Goal: Information Seeking & Learning: Learn about a topic

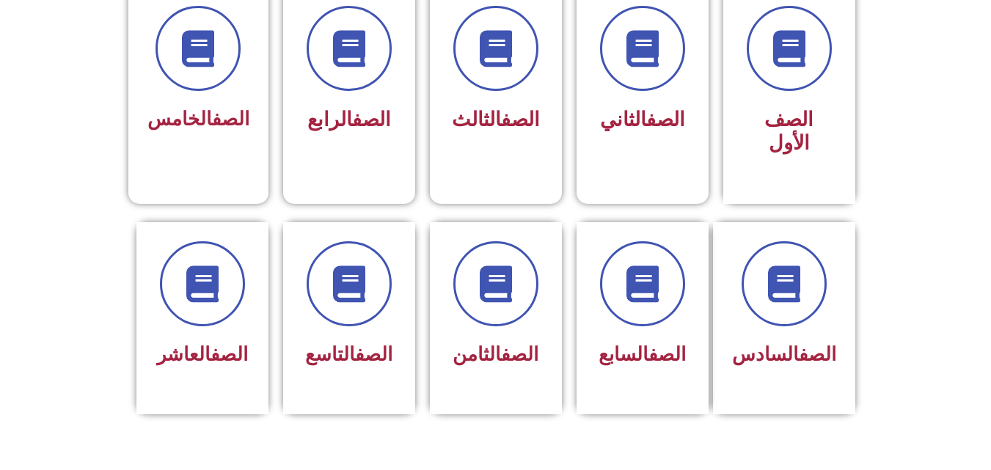
scroll to position [428, 0]
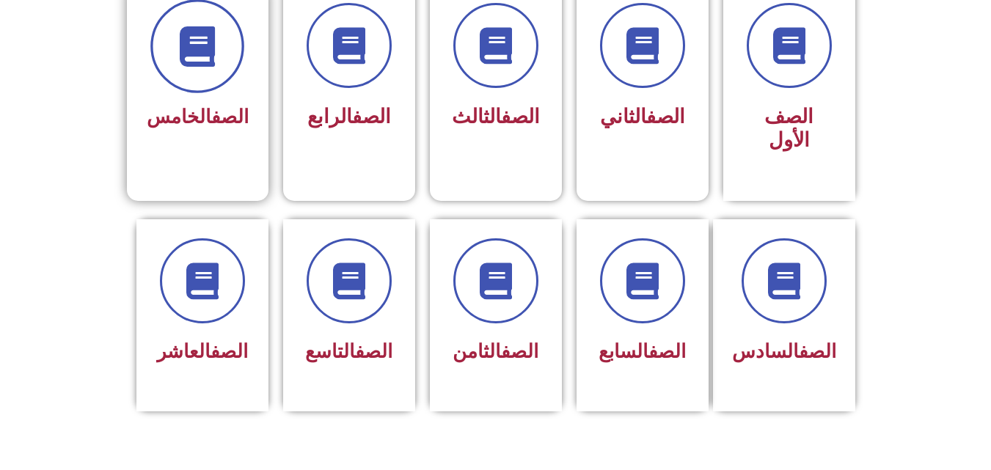
click at [203, 68] on span at bounding box center [197, 46] width 94 height 94
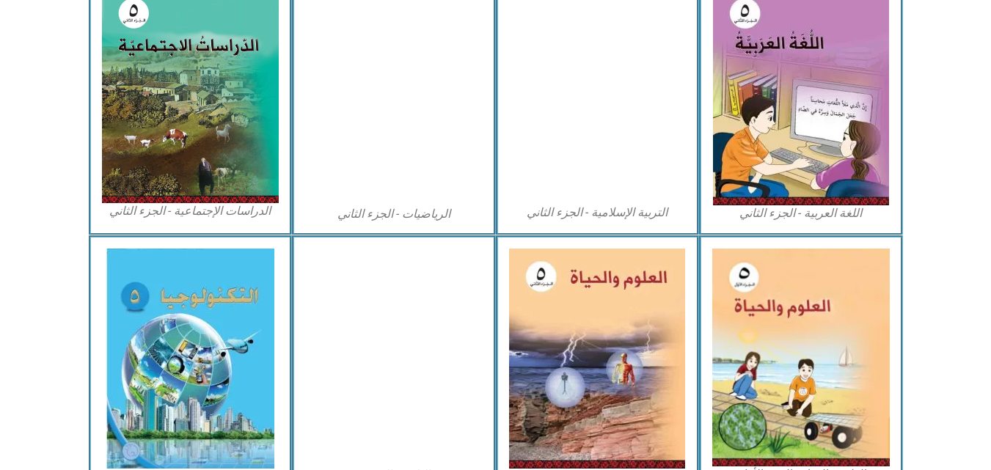
scroll to position [763, 0]
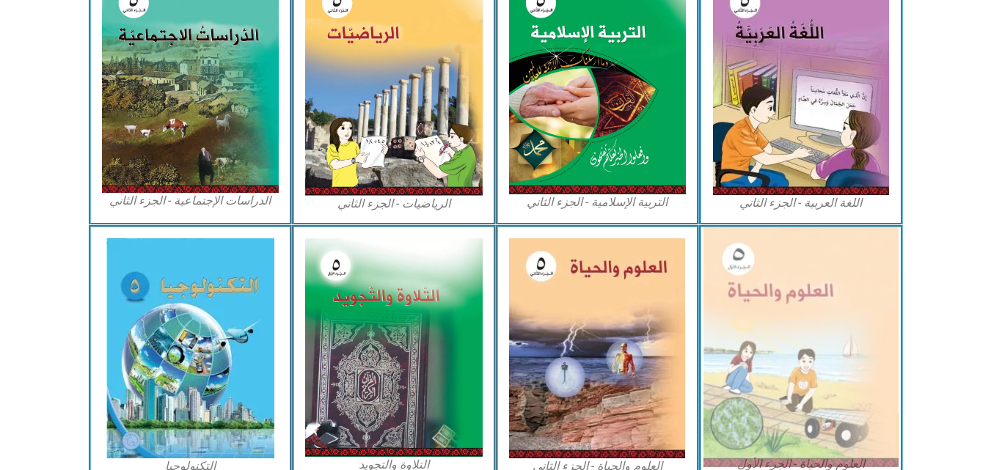
click at [849, 334] on img at bounding box center [801, 347] width 195 height 240
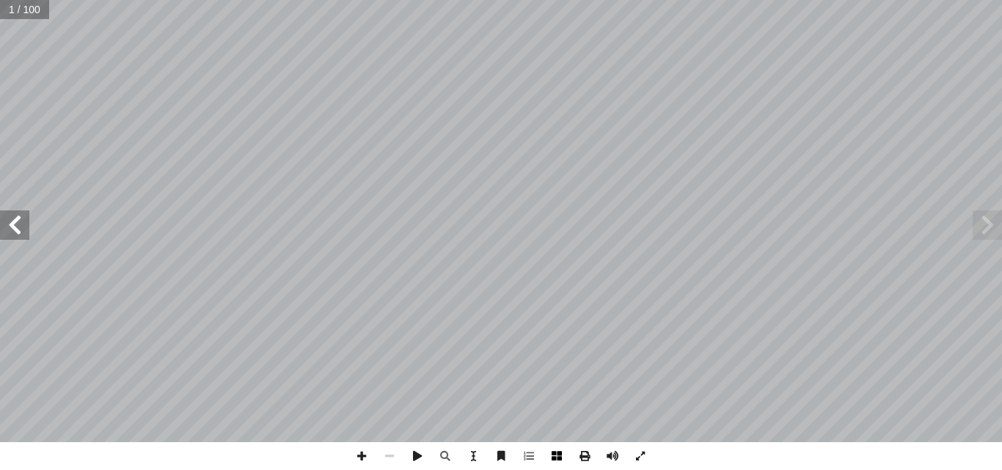
click at [552, 452] on span at bounding box center [557, 457] width 28 height 28
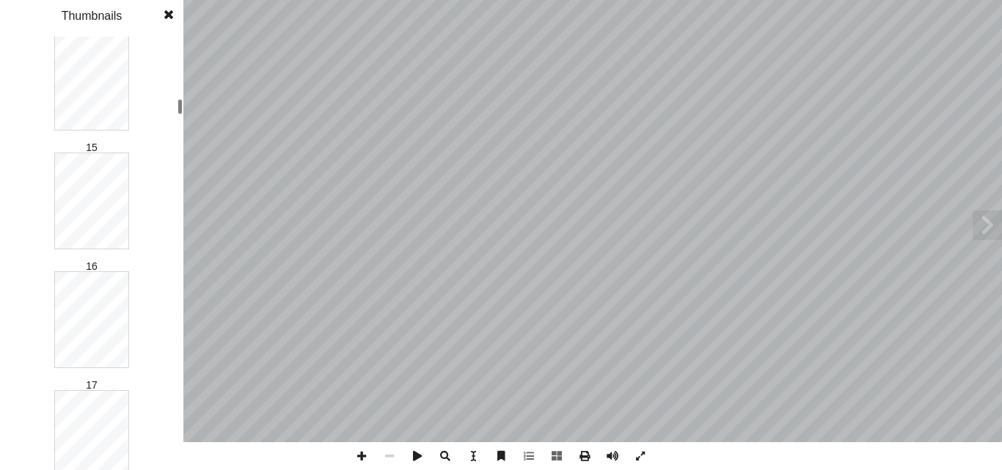
click at [182, 110] on div at bounding box center [180, 106] width 5 height 15
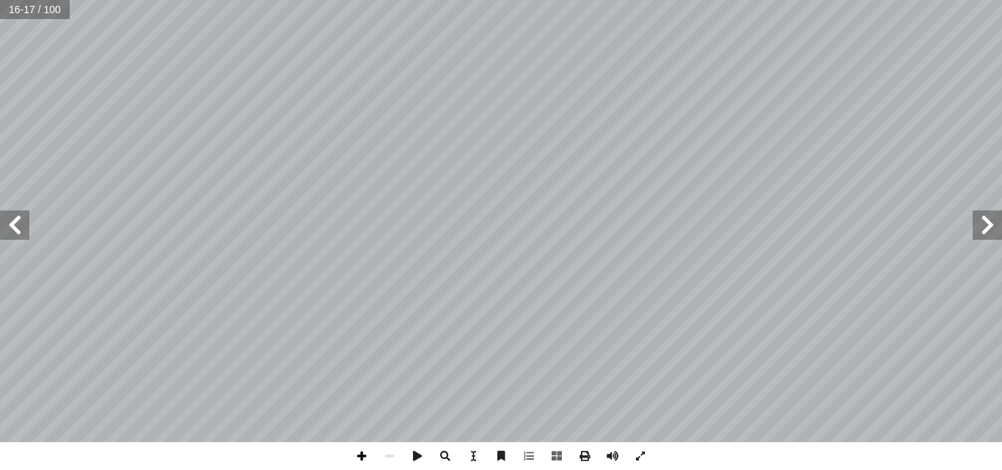
click at [360, 452] on span at bounding box center [362, 457] width 28 height 28
click at [392, 456] on span at bounding box center [390, 457] width 28 height 28
click at [367, 457] on span at bounding box center [362, 457] width 28 height 28
click at [364, 456] on span at bounding box center [362, 457] width 28 height 28
